Goal: Information Seeking & Learning: Learn about a topic

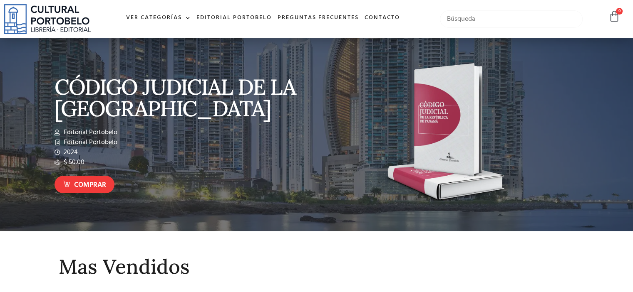
click at [480, 16] on input "text" at bounding box center [511, 18] width 143 height 17
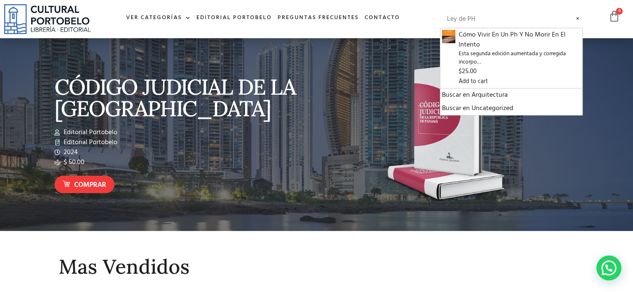
type input "Ley de PH"
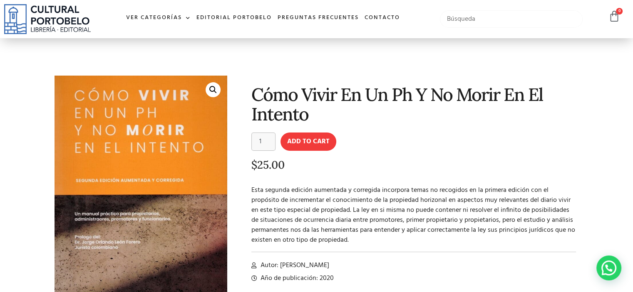
click at [456, 19] on input "text" at bounding box center [511, 18] width 143 height 17
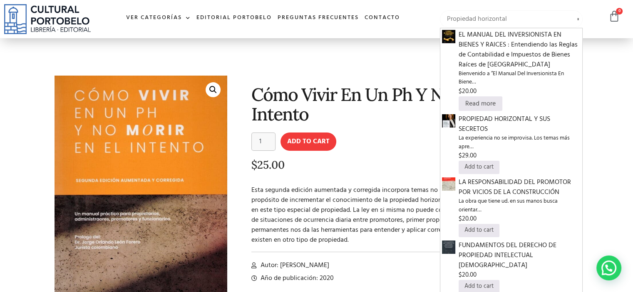
type input "Propiedad horizontal"
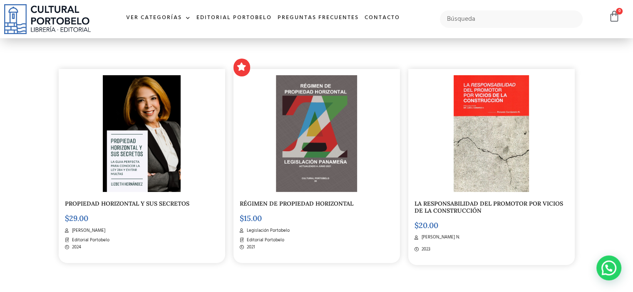
scroll to position [180, 0]
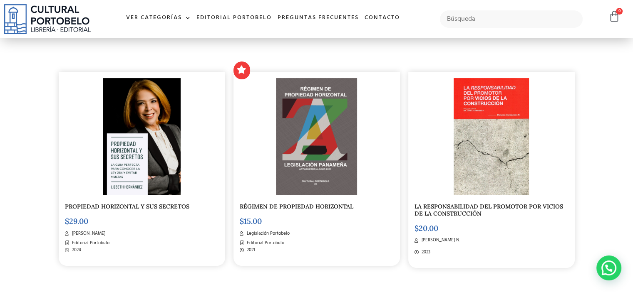
click at [302, 114] on img at bounding box center [316, 136] width 81 height 117
click at [149, 140] on img at bounding box center [141, 137] width 77 height 117
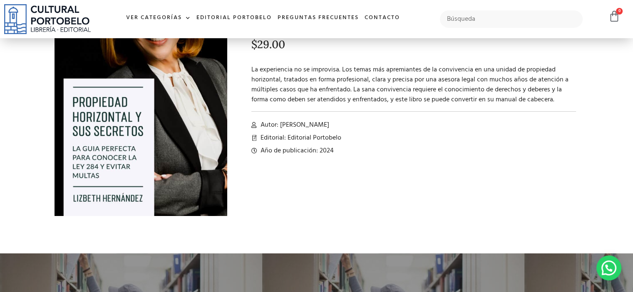
scroll to position [123, 0]
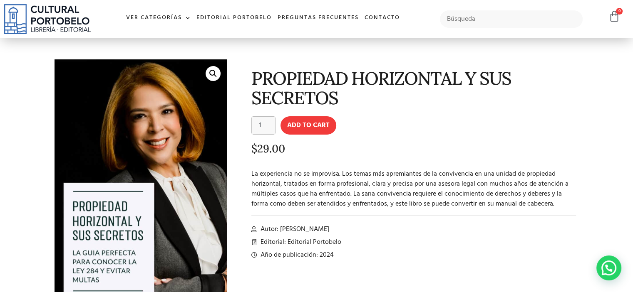
scroll to position [0, 0]
